Goal: Transaction & Acquisition: Purchase product/service

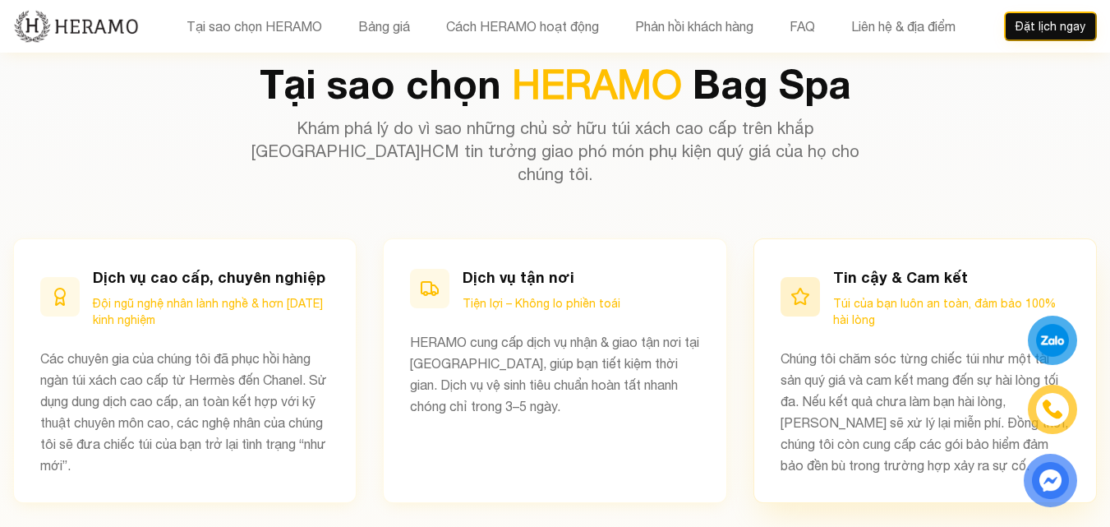
scroll to position [740, 0]
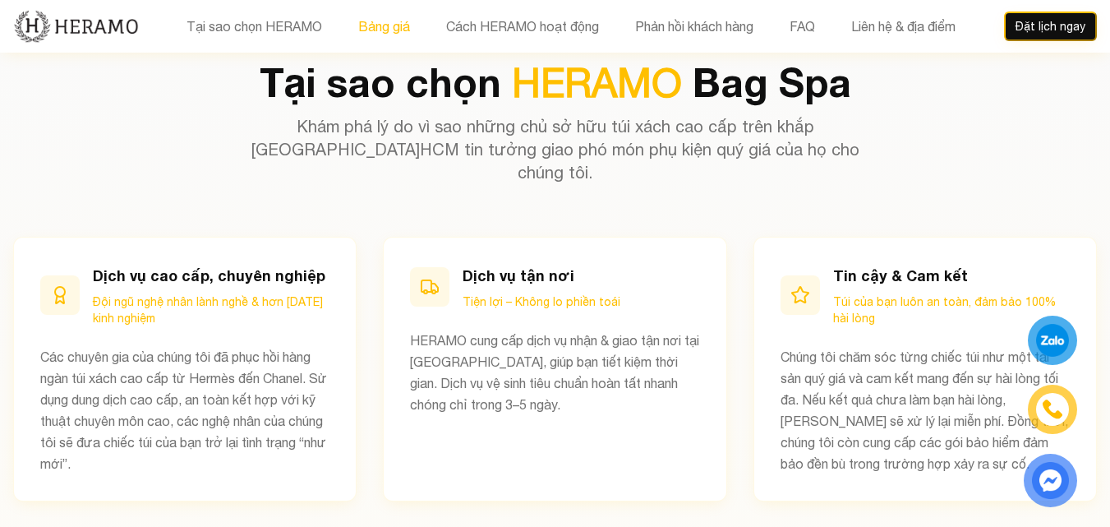
click at [388, 27] on button "Bảng giá" at bounding box center [384, 26] width 62 height 21
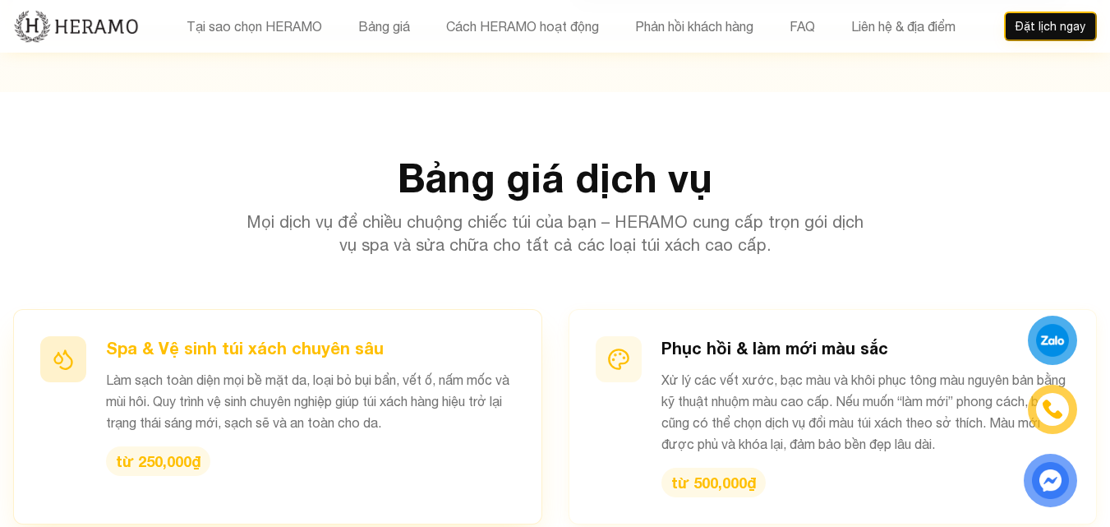
scroll to position [1553, 0]
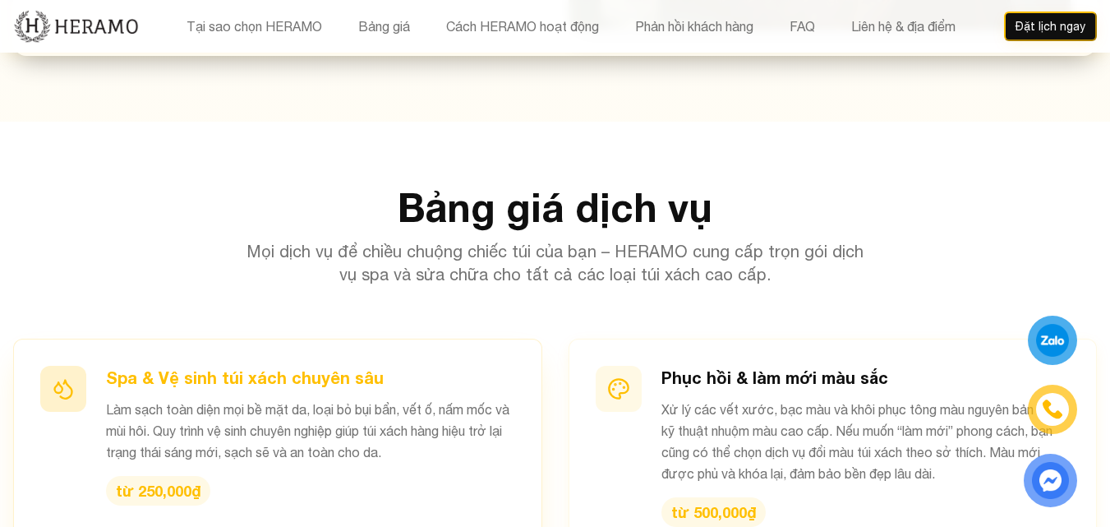
click at [250, 366] on h3 "Spa & Vệ sinh túi xách chuyên sâu" at bounding box center [310, 377] width 409 height 23
click at [394, 366] on h3 "Spa & Vệ sinh túi xách chuyên sâu" at bounding box center [310, 377] width 409 height 23
click at [80, 366] on div at bounding box center [63, 389] width 46 height 46
click at [338, 366] on h3 "Spa & Vệ sinh túi xách chuyên sâu" at bounding box center [310, 377] width 409 height 23
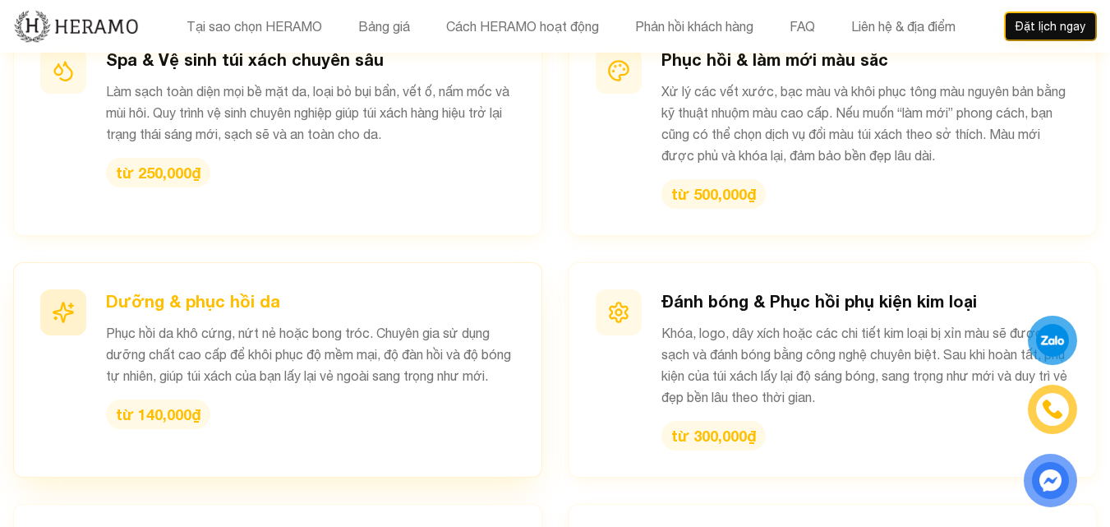
scroll to position [1882, 0]
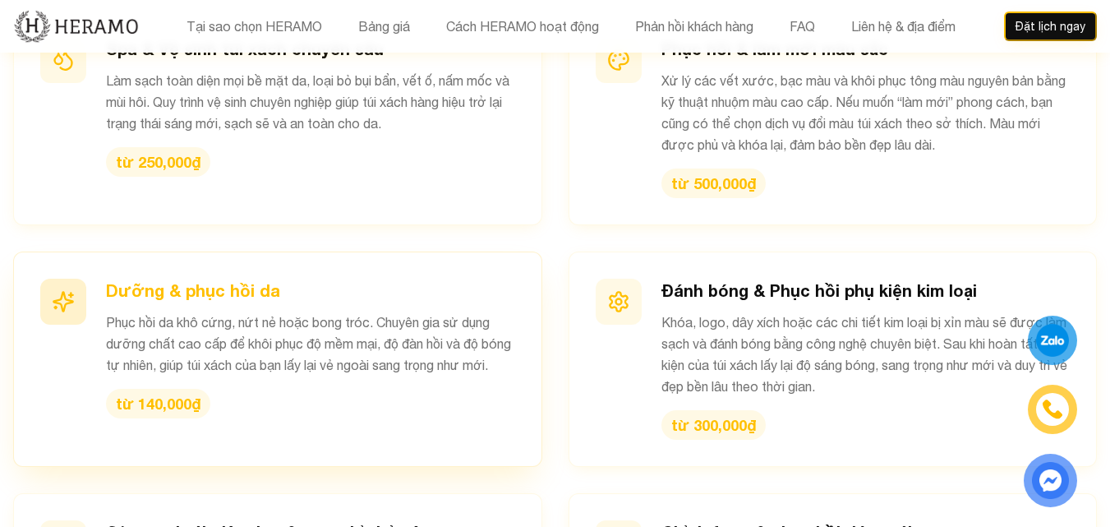
click at [191, 279] on h3 "Dưỡng & phục hồi da" at bounding box center [310, 290] width 409 height 23
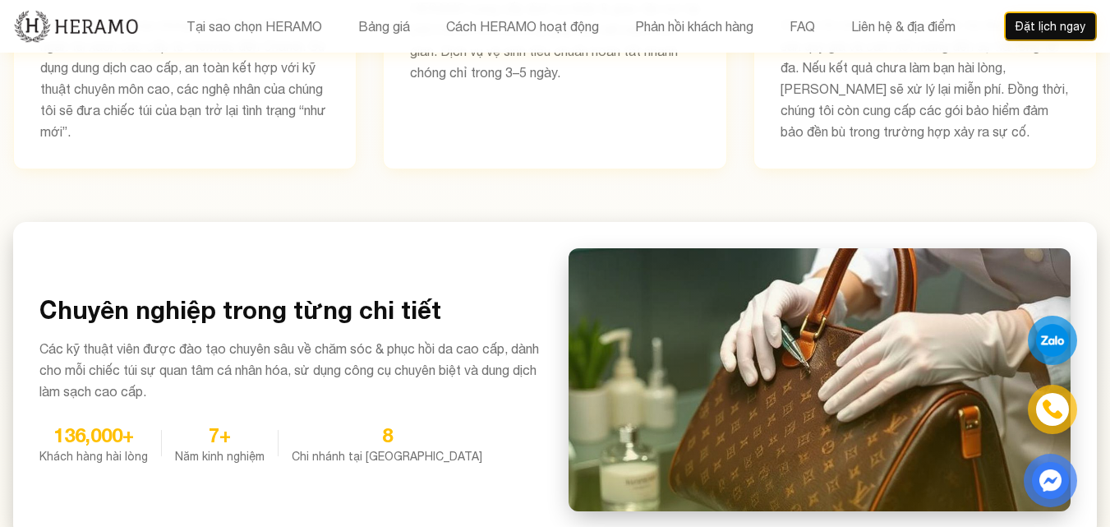
scroll to position [1142, 0]
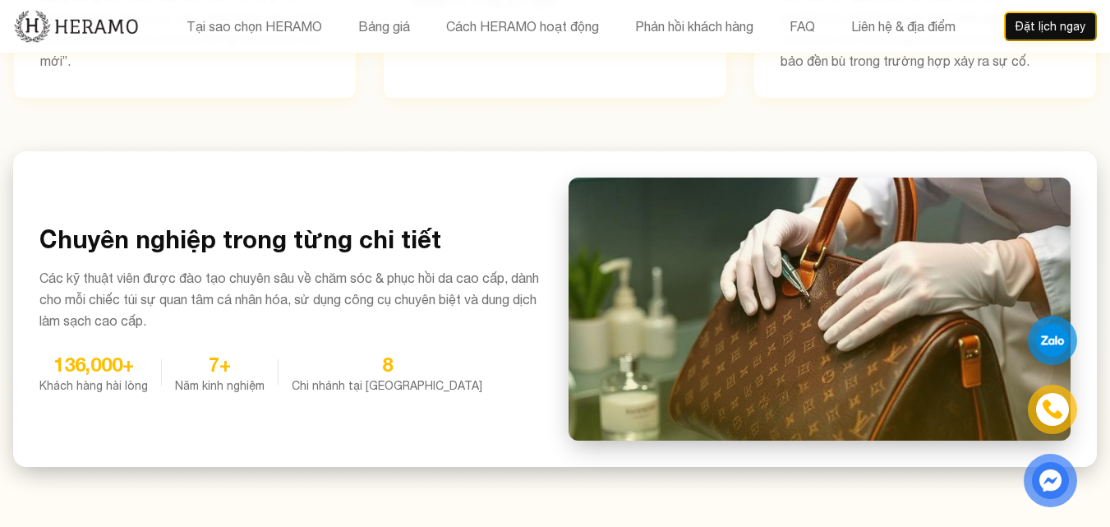
click at [890, 297] on div at bounding box center [820, 309] width 503 height 263
